Goal: Task Accomplishment & Management: Use online tool/utility

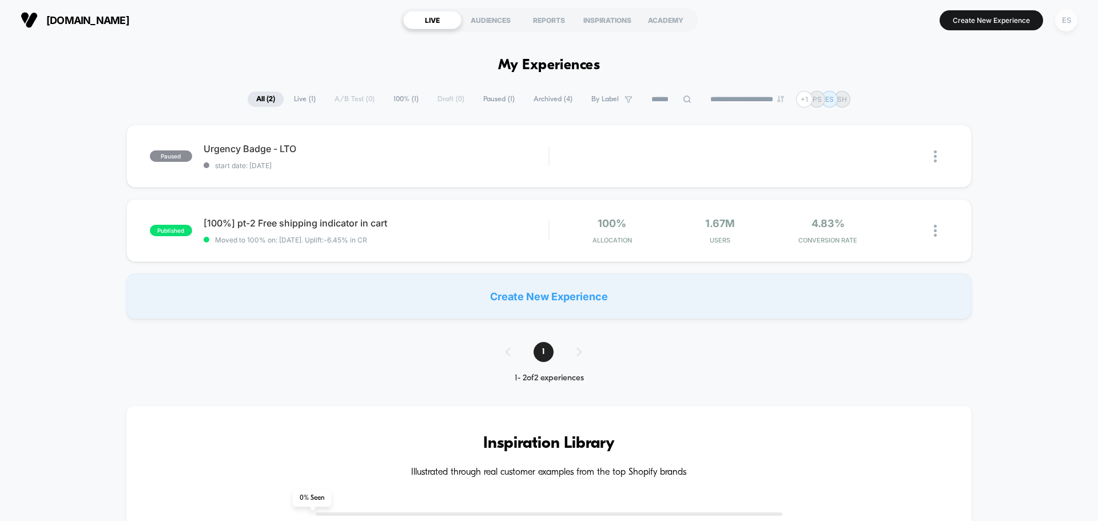
click at [1069, 21] on div "ES" at bounding box center [1066, 20] width 22 height 22
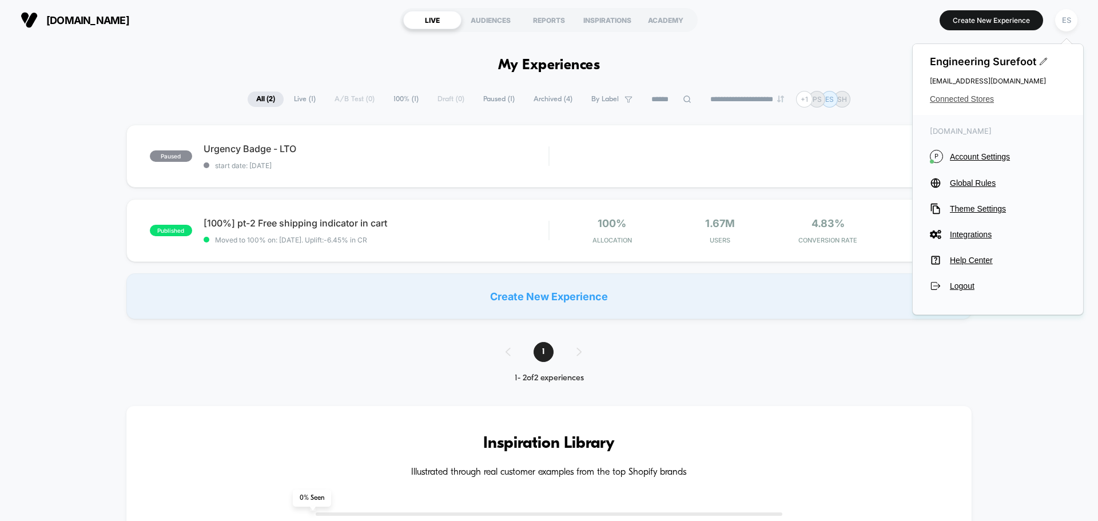
click at [946, 101] on span "Connected Stores" at bounding box center [998, 98] width 136 height 9
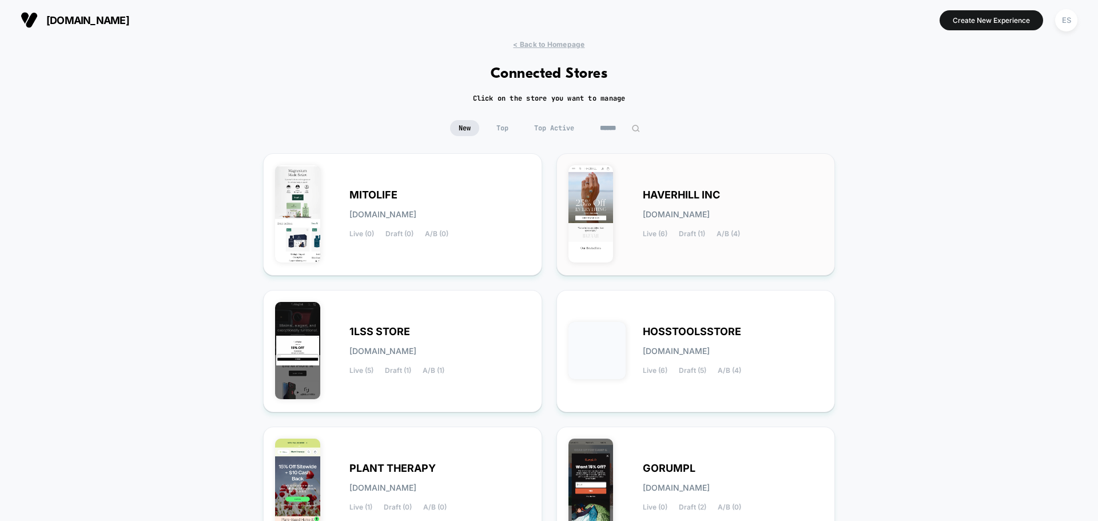
click at [687, 191] on span "HAVERHILL INC" at bounding box center [681, 195] width 77 height 8
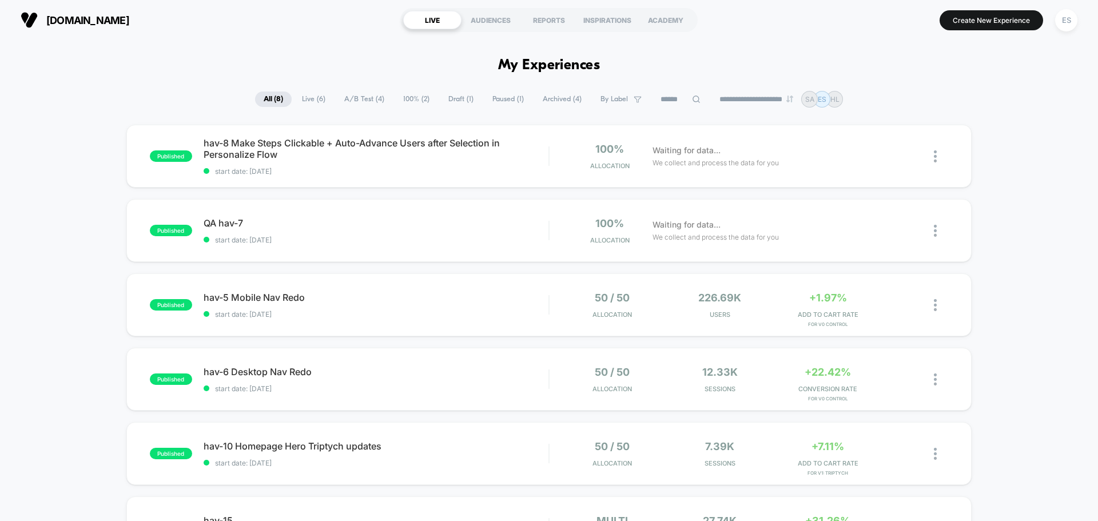
click at [96, 180] on div "published hav-8 Make Steps Clickable + Auto-Advance Users after Selection in Pe…" at bounding box center [549, 445] width 1098 height 641
click at [277, 143] on span "hav-8 Make Steps Clickable + Auto-Advance Users after Selection in Personalize …" at bounding box center [376, 148] width 345 height 23
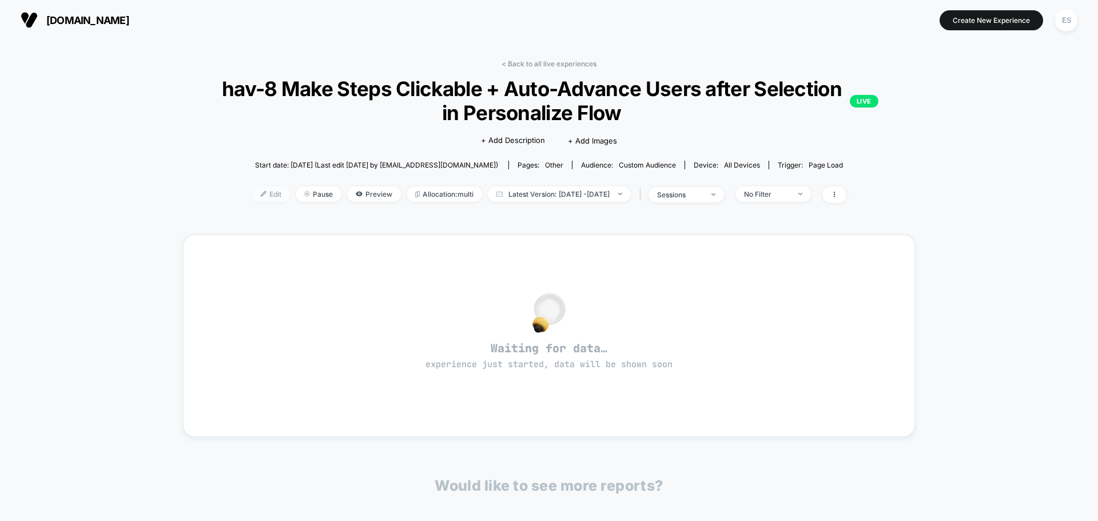
click at [261, 194] on img at bounding box center [264, 194] width 6 height 6
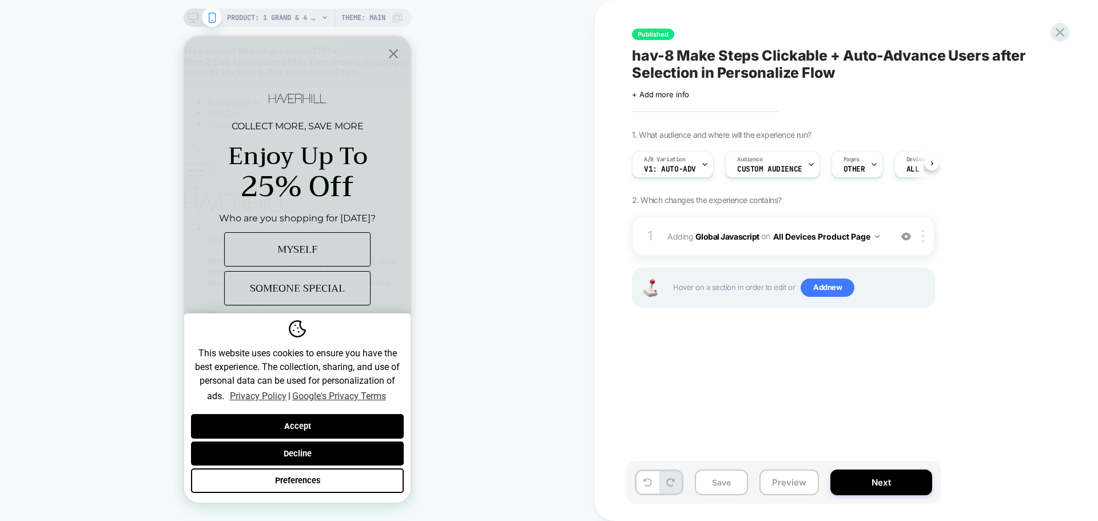
scroll to position [0, 1]
click at [729, 238] on b "Global Javascript" at bounding box center [727, 236] width 64 height 10
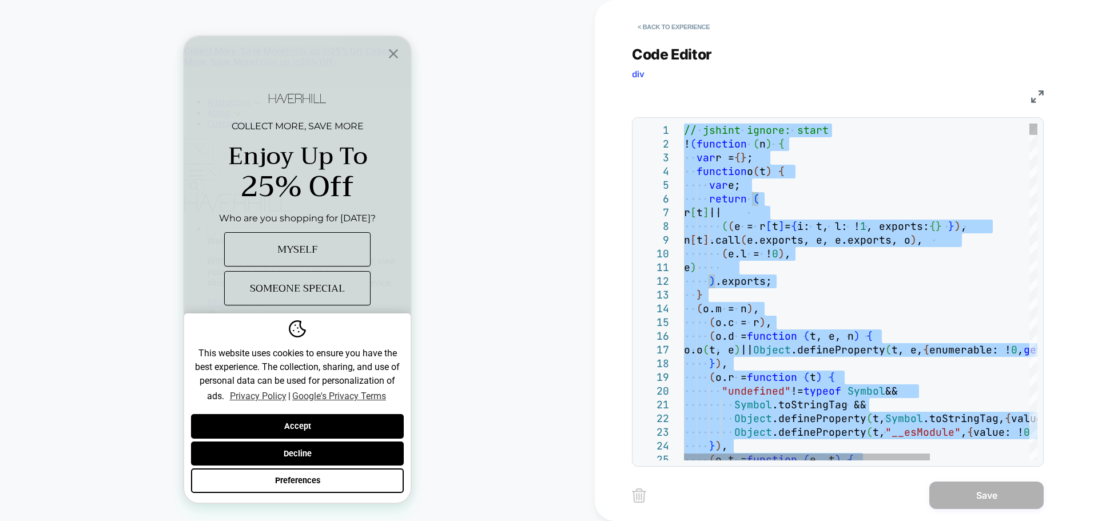
type textarea "**********"
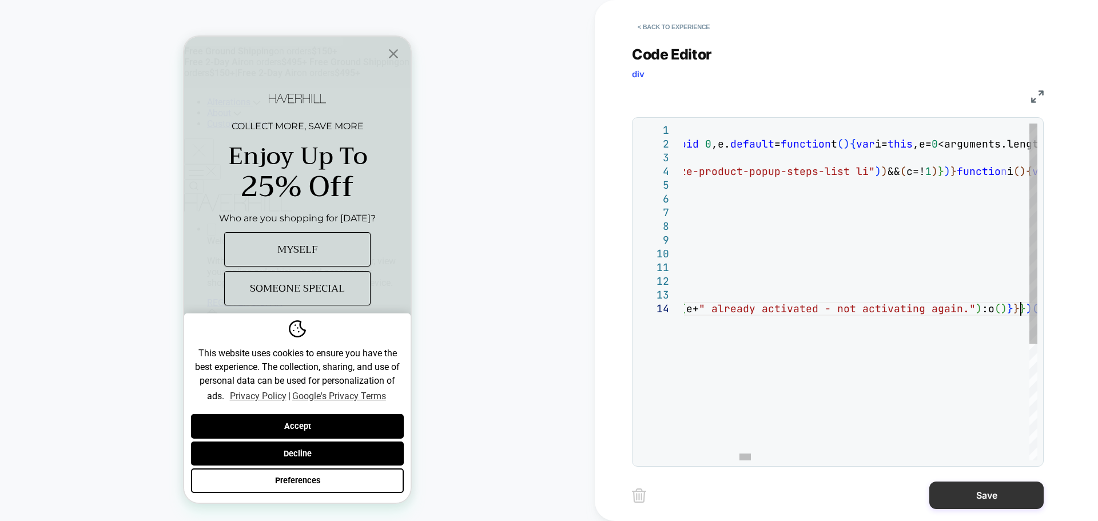
click at [989, 495] on button "Save" at bounding box center [986, 495] width 114 height 27
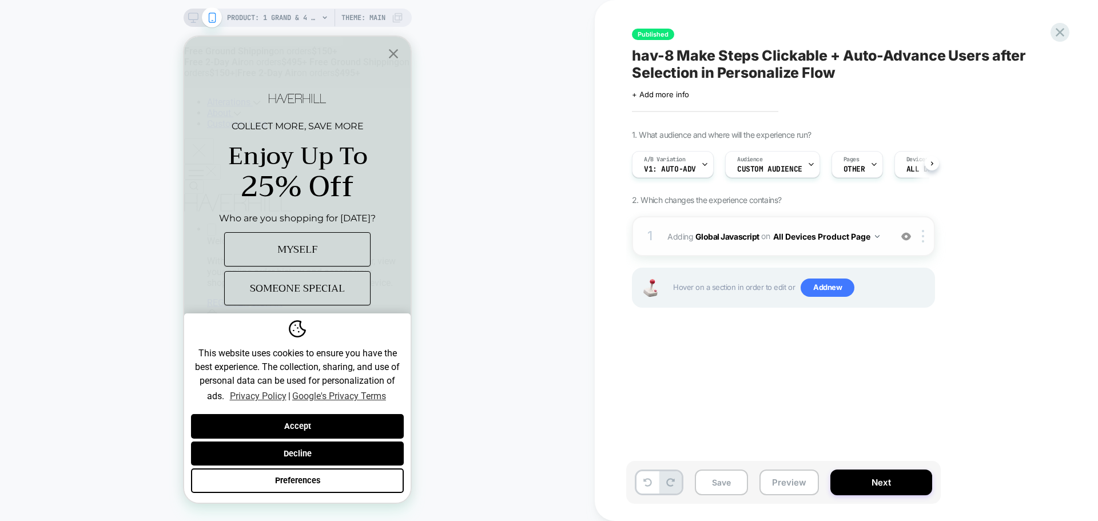
scroll to position [0, 1]
click at [894, 485] on button "Next" at bounding box center [881, 483] width 102 height 26
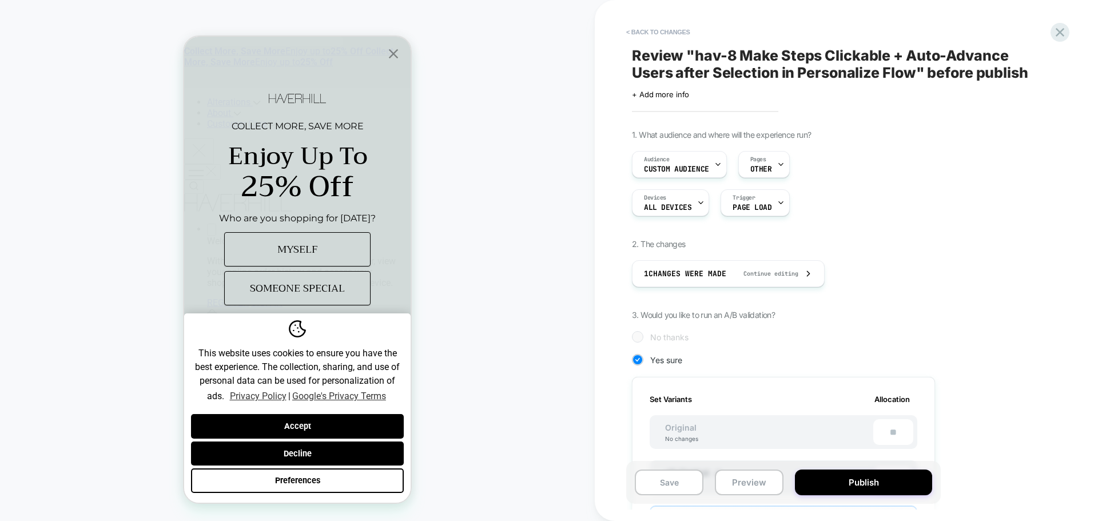
click at [893, 485] on button "Publish" at bounding box center [863, 483] width 137 height 26
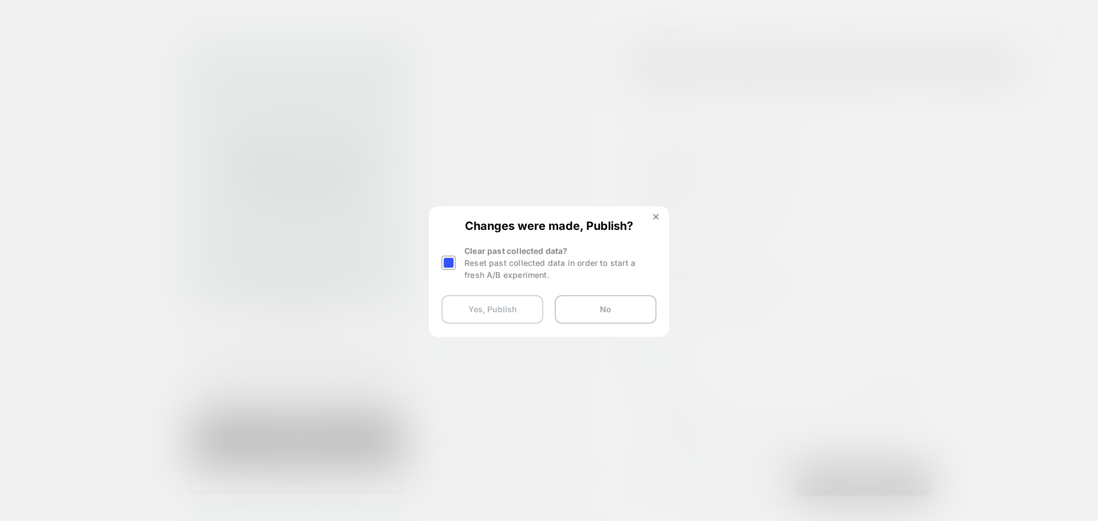
click at [490, 307] on button "Yes, Publish" at bounding box center [493, 309] width 102 height 29
